Goal: Task Accomplishment & Management: Complete application form

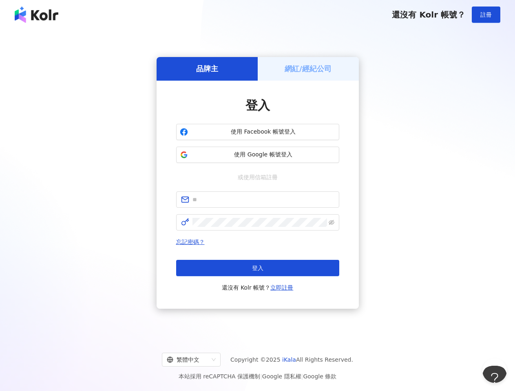
click at [486, 15] on span "註冊" at bounding box center [485, 14] width 11 height 7
click at [207, 69] on h5 "品牌主" at bounding box center [207, 69] width 22 height 10
click at [308, 69] on h5 "網紅/經紀公司" at bounding box center [308, 69] width 47 height 10
click at [258, 132] on span "使用 Facebook 帳號登入" at bounding box center [263, 132] width 144 height 8
click at [258, 155] on span "使用 Google 帳號登入" at bounding box center [263, 155] width 144 height 8
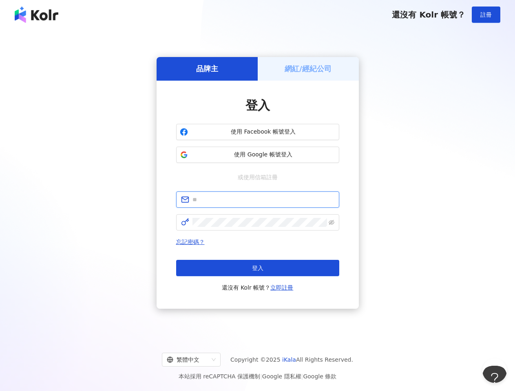
click at [258, 200] on input "text" at bounding box center [263, 199] width 142 height 9
click at [332, 223] on icon "eye-invisible" at bounding box center [332, 223] width 6 height 6
click at [258, 268] on span "登入" at bounding box center [257, 268] width 11 height 7
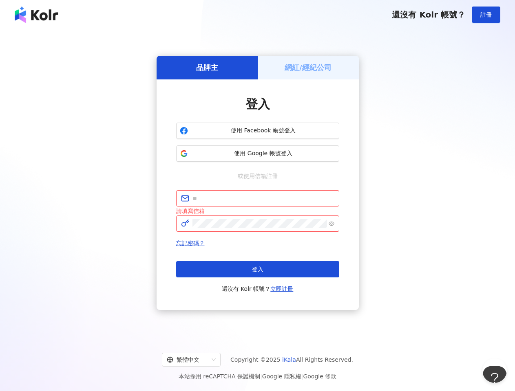
click at [198, 360] on div "繁體中文" at bounding box center [188, 360] width 42 height 13
